Goal: Connect with others: Connect with others

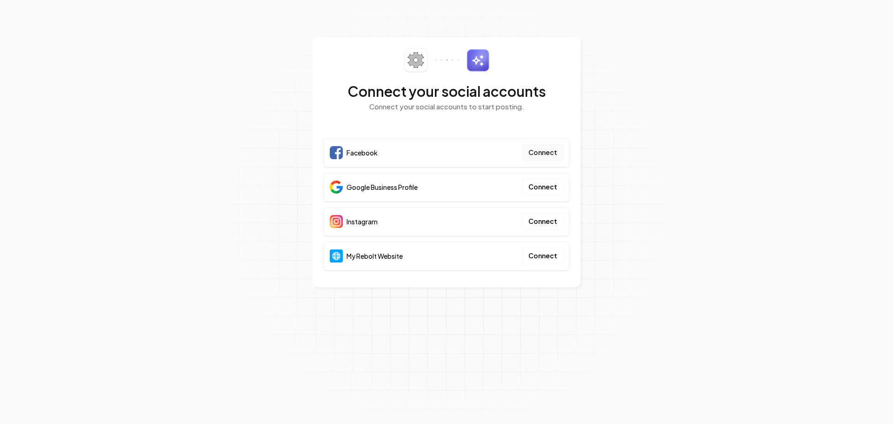
click at [553, 154] on button "Connect" at bounding box center [542, 152] width 41 height 17
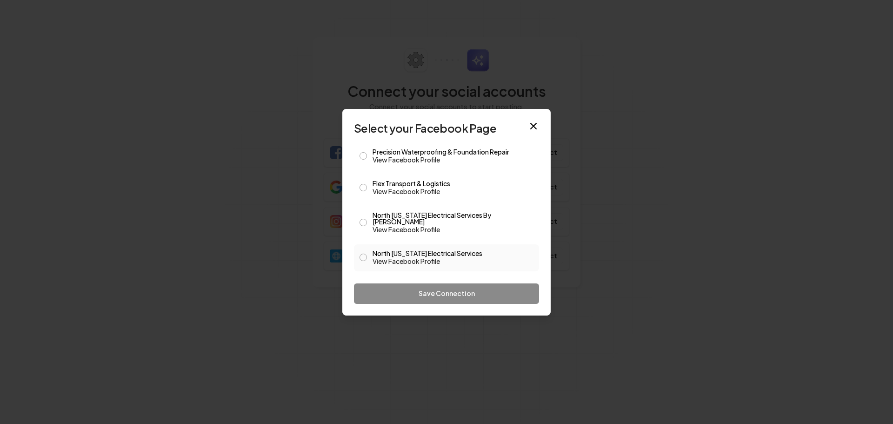
click at [365, 254] on button "North [US_STATE] Electrical Services View Facebook Profile" at bounding box center [363, 257] width 7 height 7
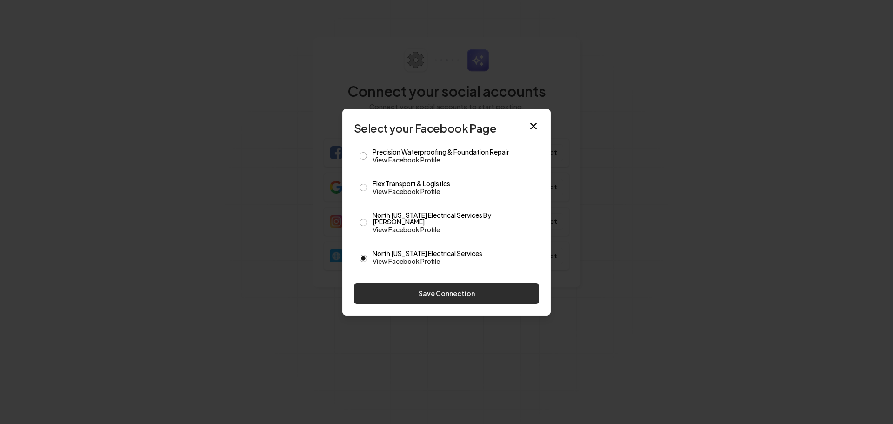
click at [431, 291] on button "Save Connection" at bounding box center [446, 293] width 185 height 20
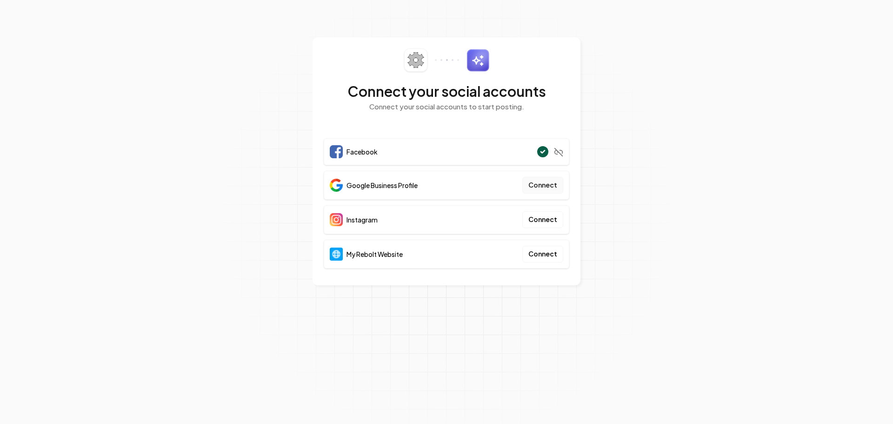
click at [537, 186] on button "Connect" at bounding box center [542, 185] width 41 height 17
